Goal: Task Accomplishment & Management: Manage account settings

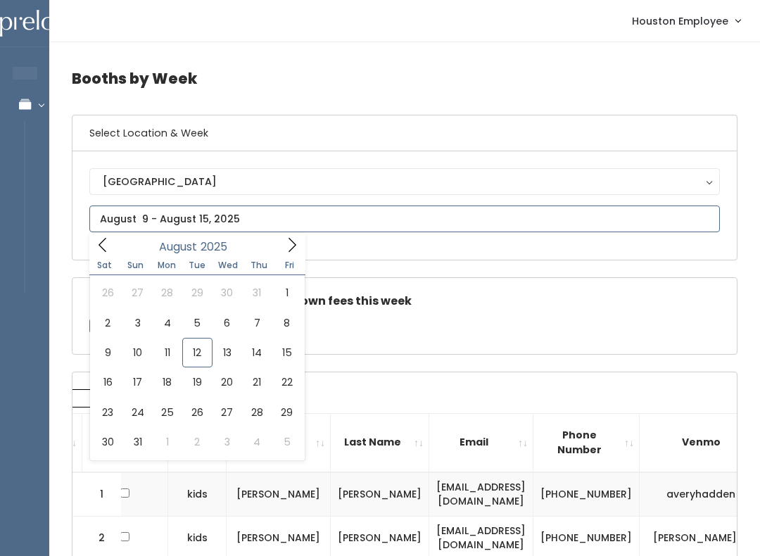
type input "August 16 to August 22"
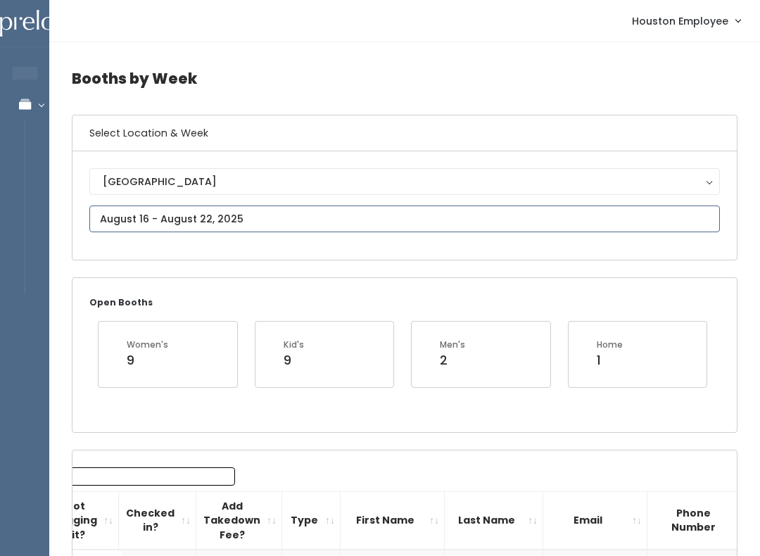
click at [279, 219] on input "text" at bounding box center [404, 218] width 630 height 27
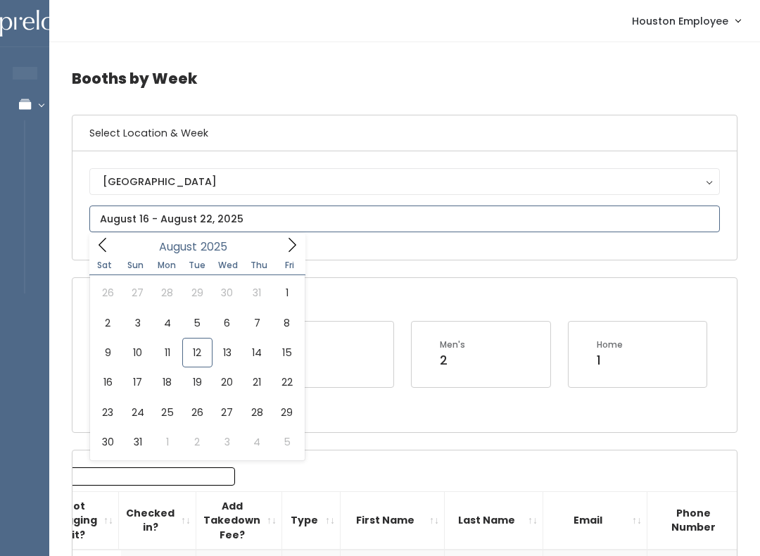
type input "August 9 to August 15"
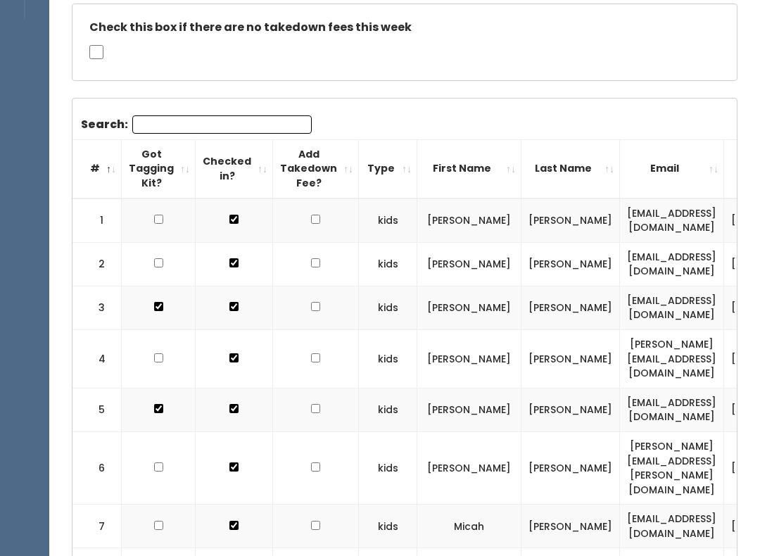
scroll to position [112, 0]
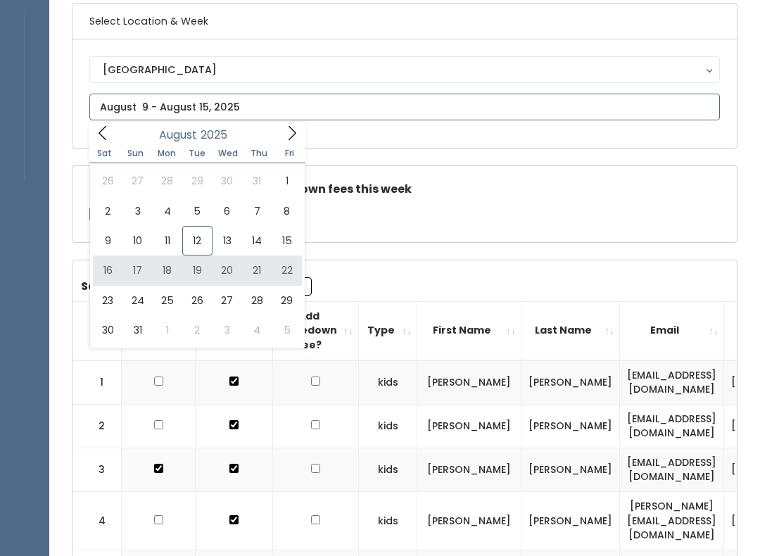
type input "August 16 to August 22"
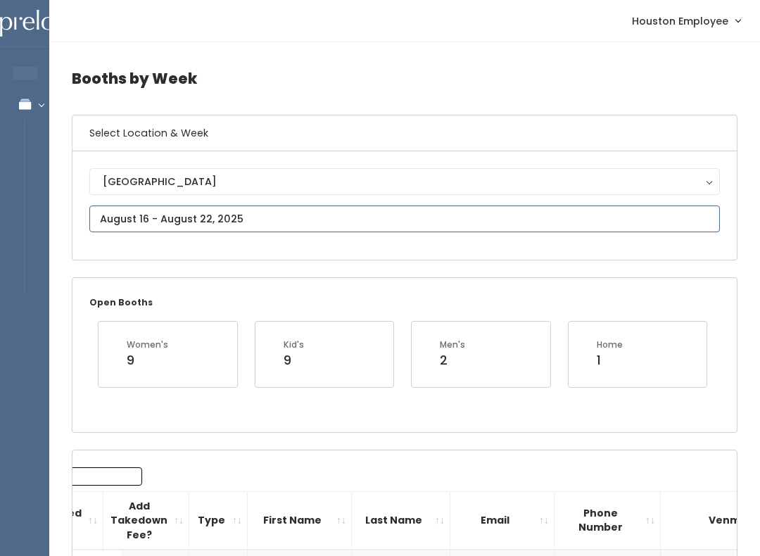
click at [259, 212] on input "text" at bounding box center [404, 218] width 630 height 27
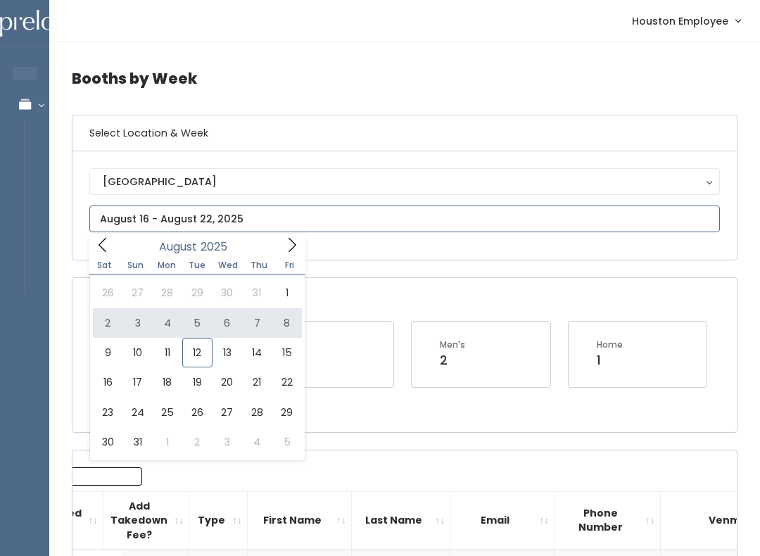
type input "[DATE] to [DATE]"
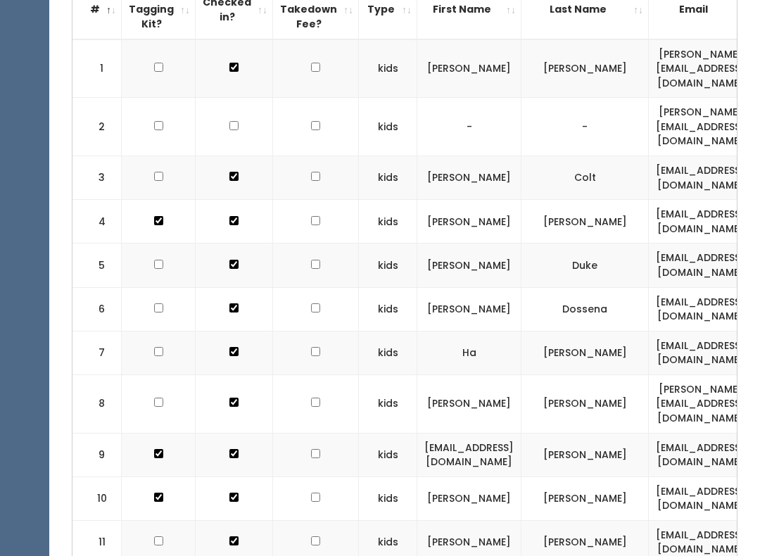
scroll to position [23, 0]
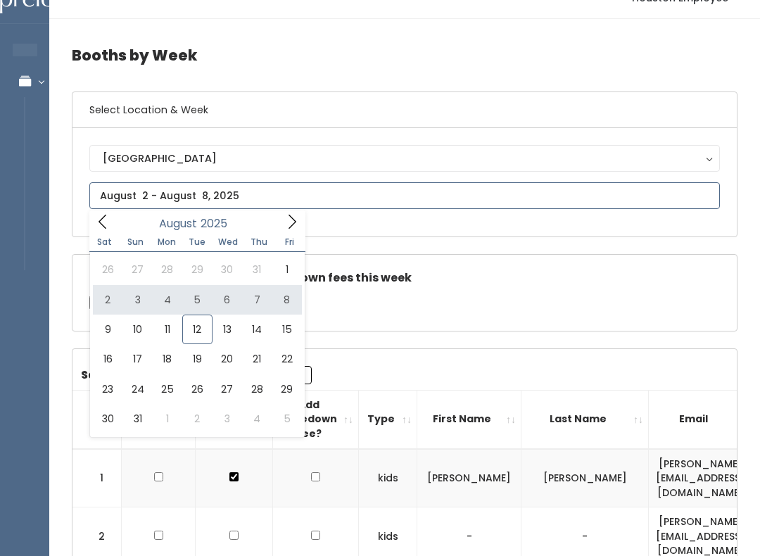
type input "August 2 to August 8"
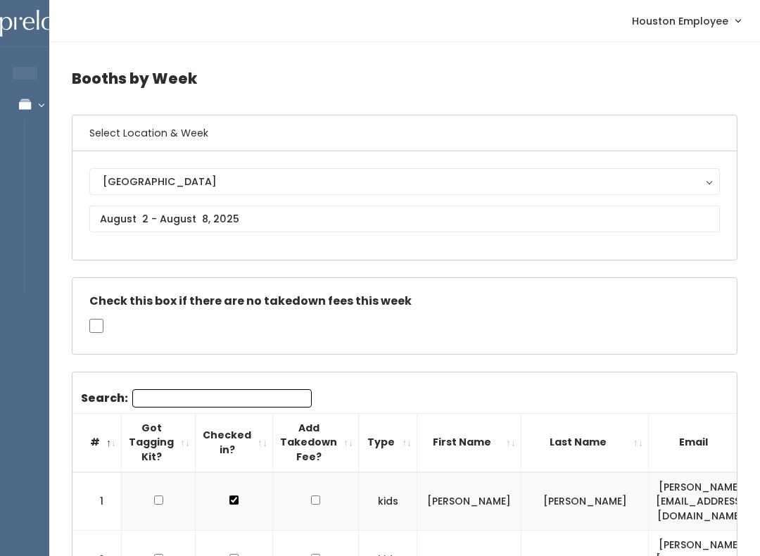
click at [259, 189] on div "[GEOGRAPHIC_DATA]" at bounding box center [405, 181] width 604 height 15
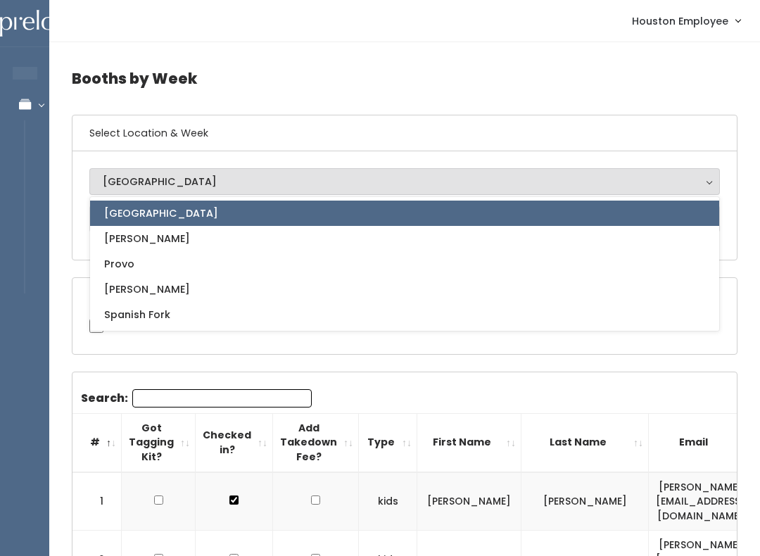
click at [263, 220] on link "[GEOGRAPHIC_DATA]" at bounding box center [404, 212] width 629 height 25
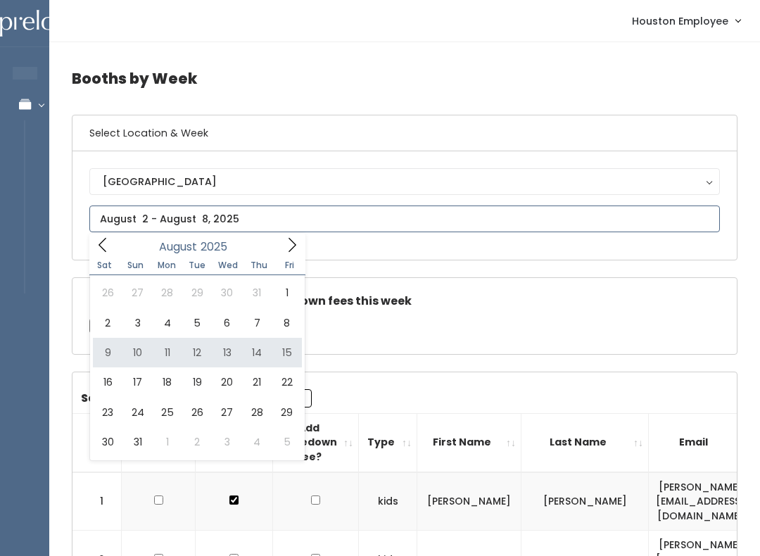
type input "August 9 to August 15"
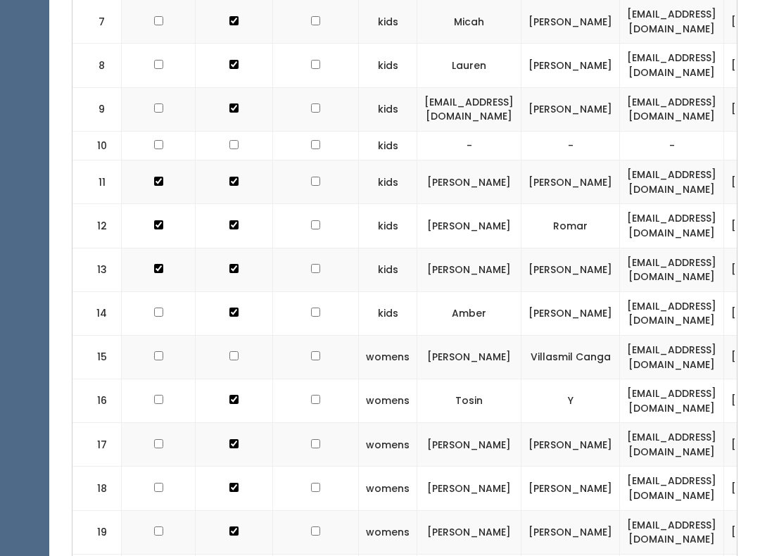
scroll to position [780, 0]
